Goal: Navigation & Orientation: Find specific page/section

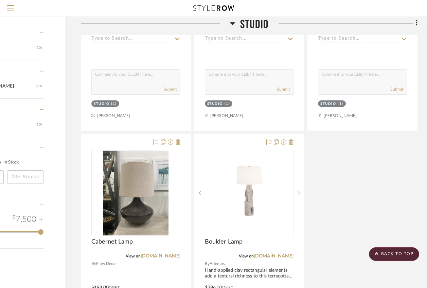
scroll to position [686, 62]
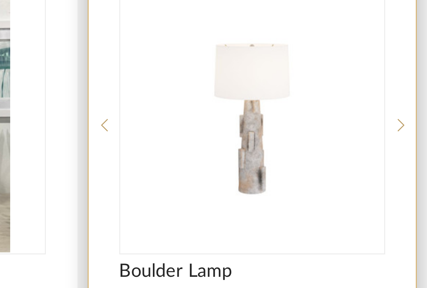
click at [248, 192] on img "0" at bounding box center [290, 234] width 85 height 85
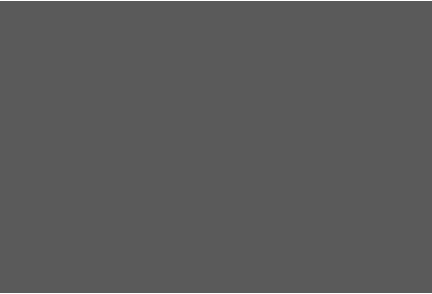
scroll to position [0, 0]
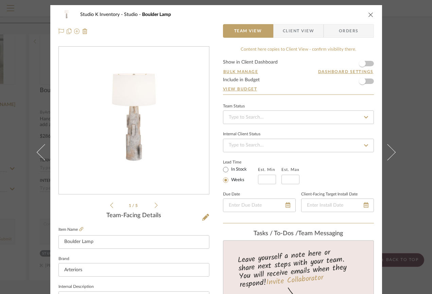
click at [155, 204] on icon at bounding box center [156, 205] width 3 height 6
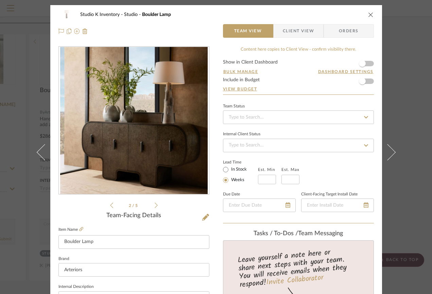
click at [155, 204] on icon at bounding box center [156, 205] width 3 height 6
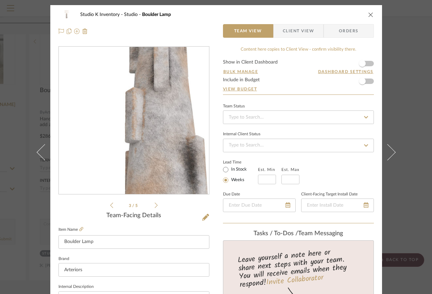
click at [155, 204] on icon at bounding box center [156, 205] width 3 height 6
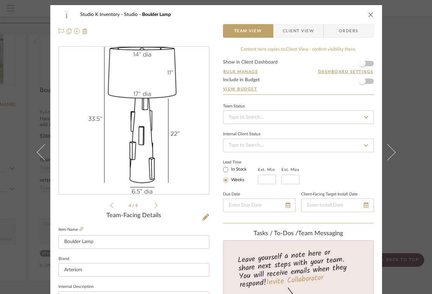
click at [155, 204] on icon at bounding box center [156, 205] width 3 height 6
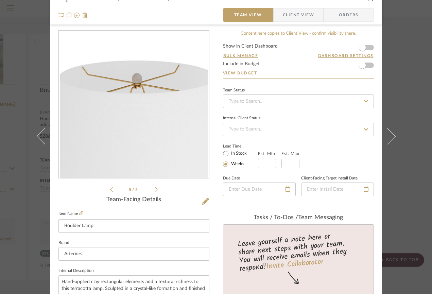
scroll to position [0, 0]
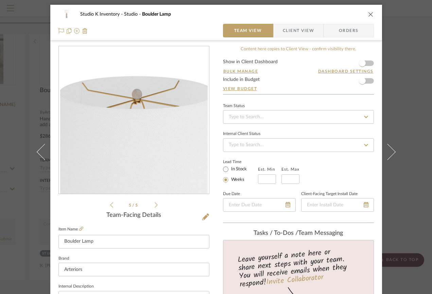
click at [155, 206] on icon at bounding box center [156, 204] width 3 height 5
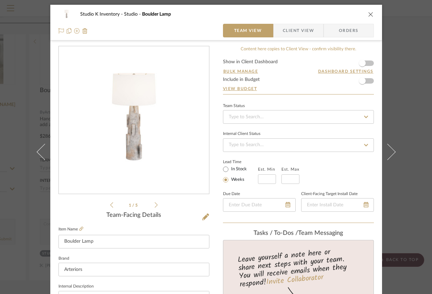
click at [155, 206] on icon at bounding box center [156, 204] width 3 height 5
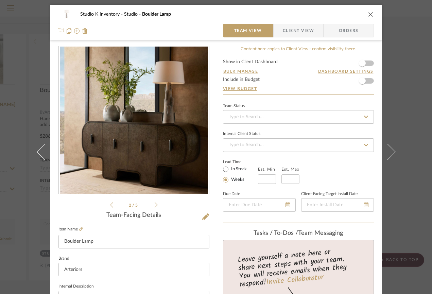
click at [155, 206] on icon at bounding box center [156, 204] width 3 height 5
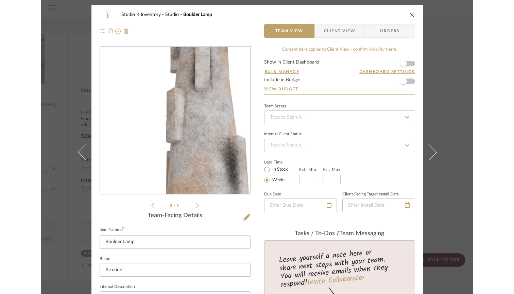
scroll to position [0, 0]
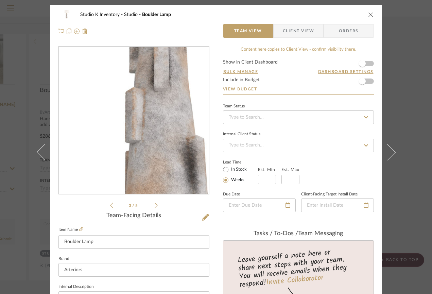
click at [155, 206] on icon at bounding box center [156, 204] width 3 height 5
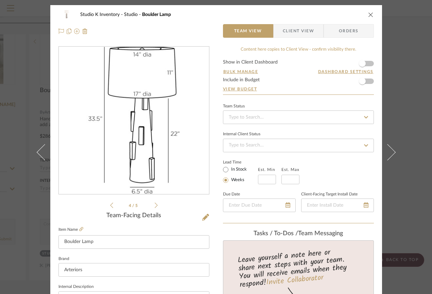
click at [155, 206] on icon at bounding box center [156, 204] width 3 height 5
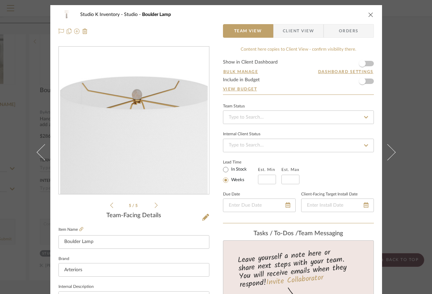
click at [155, 206] on icon at bounding box center [156, 204] width 3 height 5
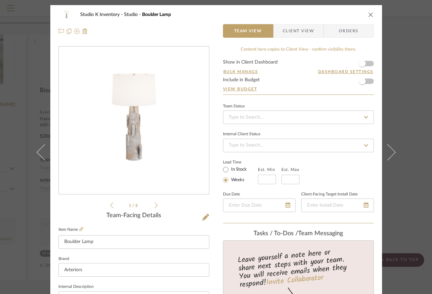
click at [155, 206] on icon at bounding box center [156, 204] width 3 height 5
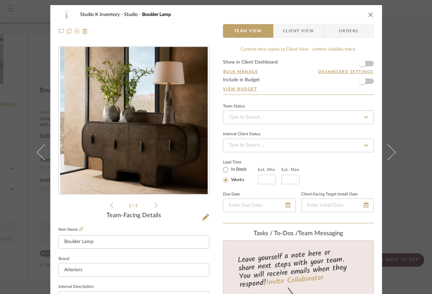
click at [155, 206] on icon at bounding box center [156, 204] width 3 height 5
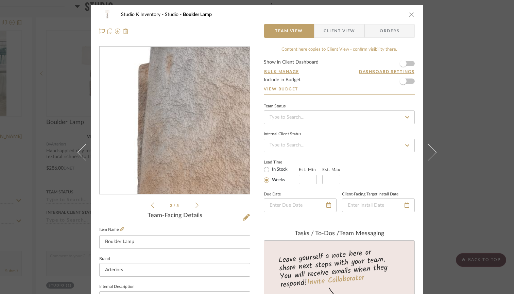
click at [176, 179] on img "2" at bounding box center [174, 120] width 147 height 147
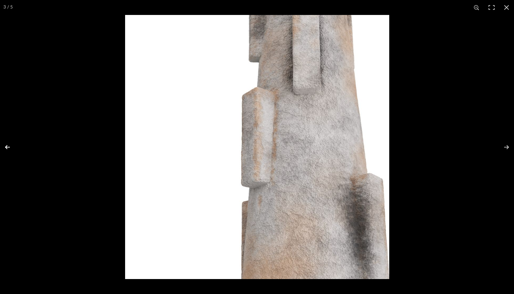
click at [6, 143] on button at bounding box center [12, 147] width 24 height 34
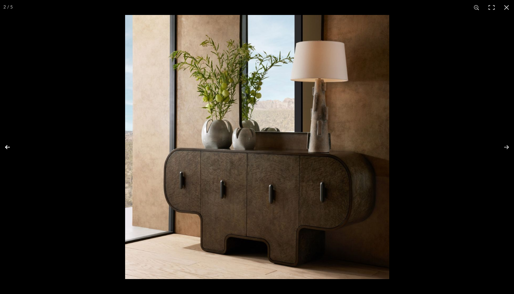
click at [6, 143] on button at bounding box center [12, 147] width 24 height 34
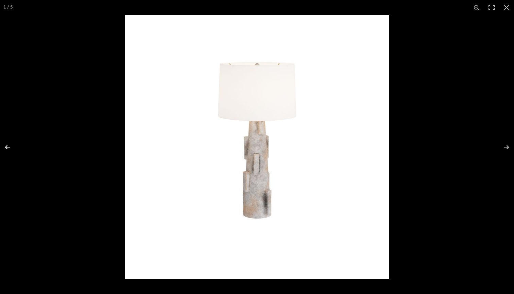
click at [6, 143] on button at bounding box center [12, 147] width 24 height 34
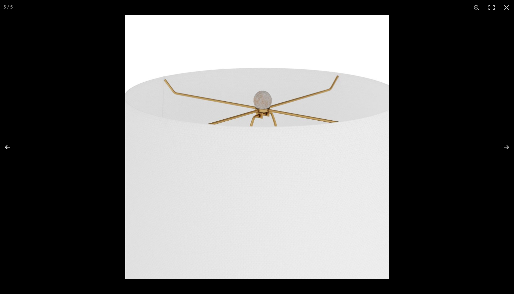
click at [6, 143] on button at bounding box center [12, 147] width 24 height 34
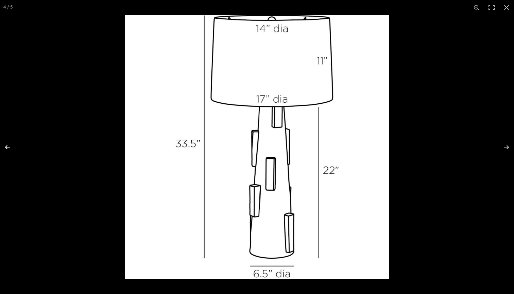
click at [6, 143] on button at bounding box center [12, 147] width 24 height 34
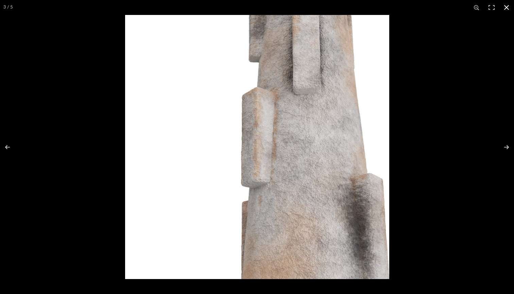
click at [427, 6] on button at bounding box center [506, 7] width 15 height 15
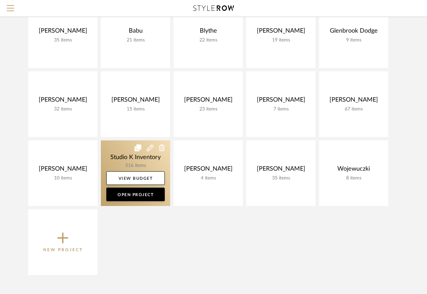
scroll to position [72, 0]
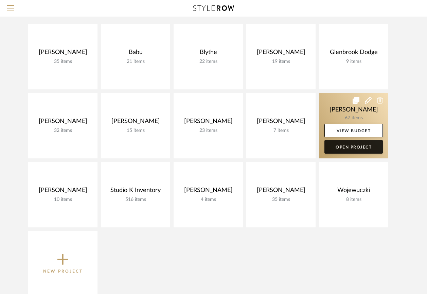
click at [348, 145] on link "Open Project" at bounding box center [353, 147] width 58 height 14
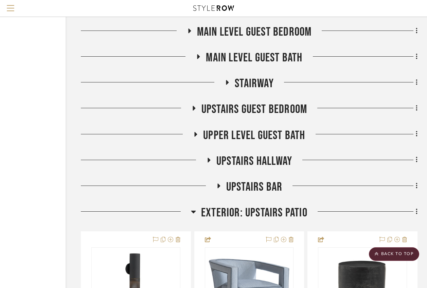
scroll to position [1010, 62]
click at [192, 109] on icon at bounding box center [194, 108] width 8 height 5
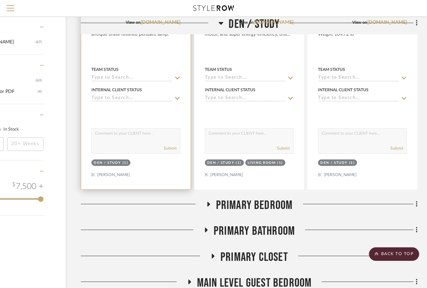
scroll to position [894, 62]
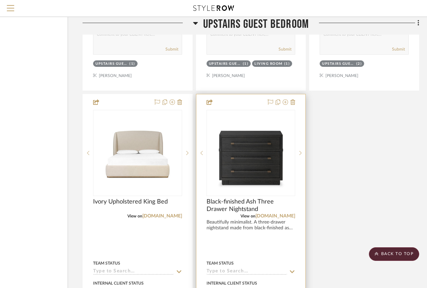
click at [0, 0] on img at bounding box center [0, 0] width 0 height 0
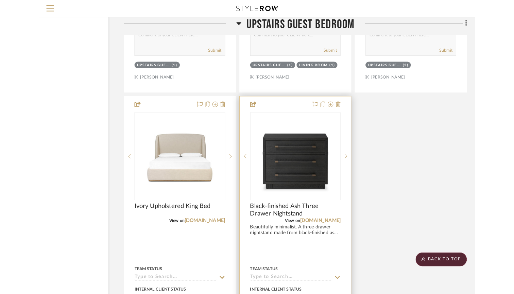
scroll to position [0, 0]
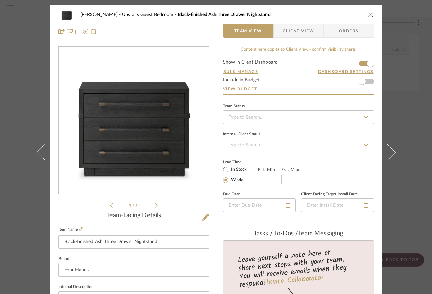
click at [155, 203] on icon at bounding box center [156, 204] width 3 height 5
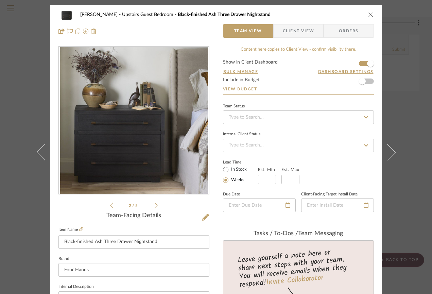
click at [155, 203] on icon at bounding box center [156, 204] width 3 height 5
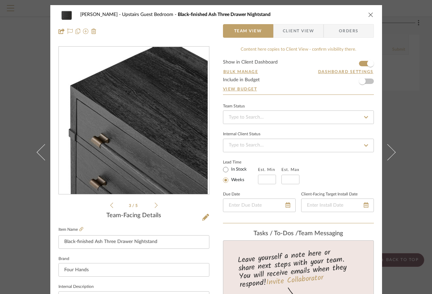
click at [110, 207] on icon at bounding box center [111, 204] width 3 height 5
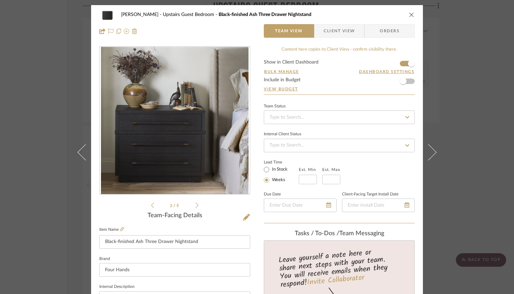
click at [410, 11] on div "Schultz Upstairs Guest Bedroom Black-finished Ash Three Drawer Nightstand" at bounding box center [256, 15] width 315 height 14
click at [409, 14] on icon "close" at bounding box center [411, 14] width 5 height 5
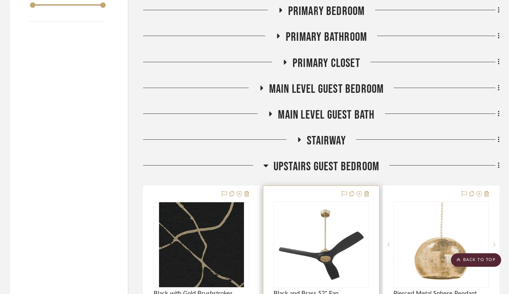
scroll to position [958, 0]
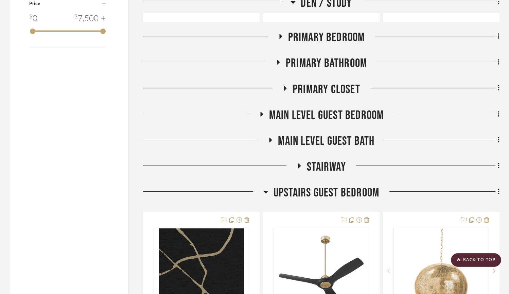
click at [267, 192] on icon at bounding box center [265, 191] width 5 height 8
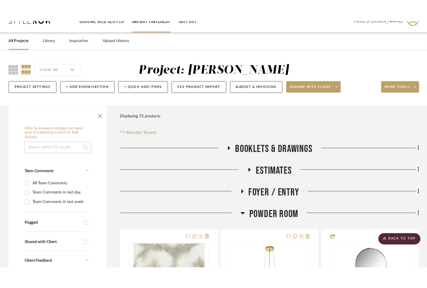
scroll to position [6, 0]
